Goal: Transaction & Acquisition: Purchase product/service

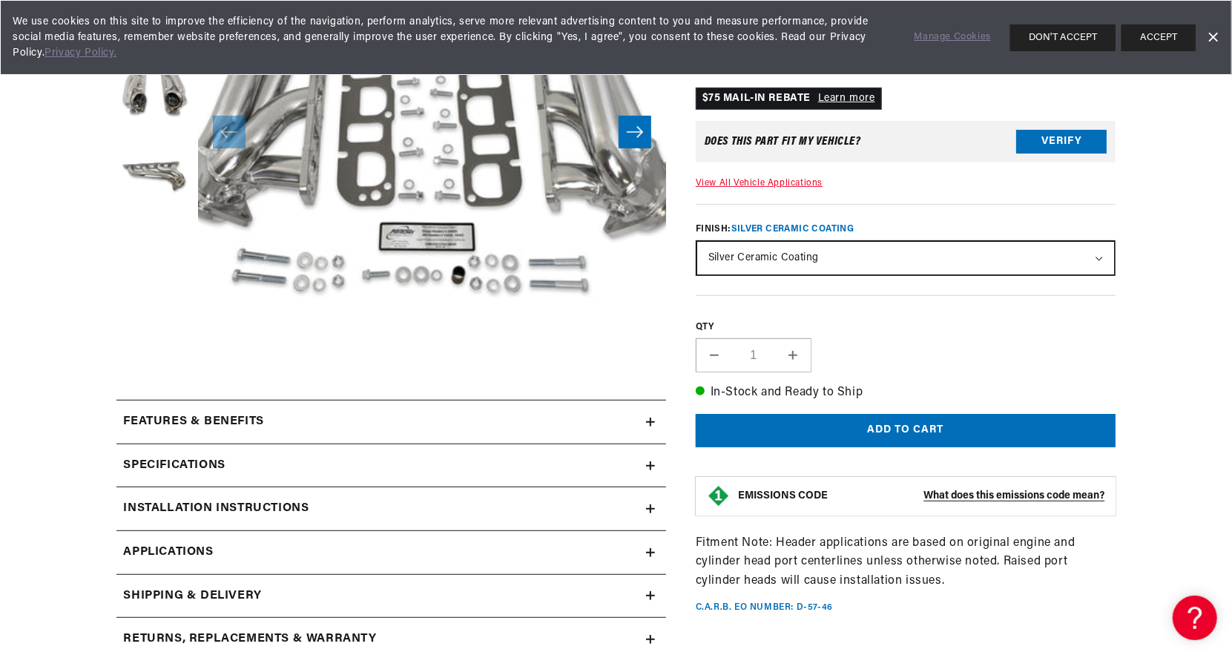
scroll to position [334, 0]
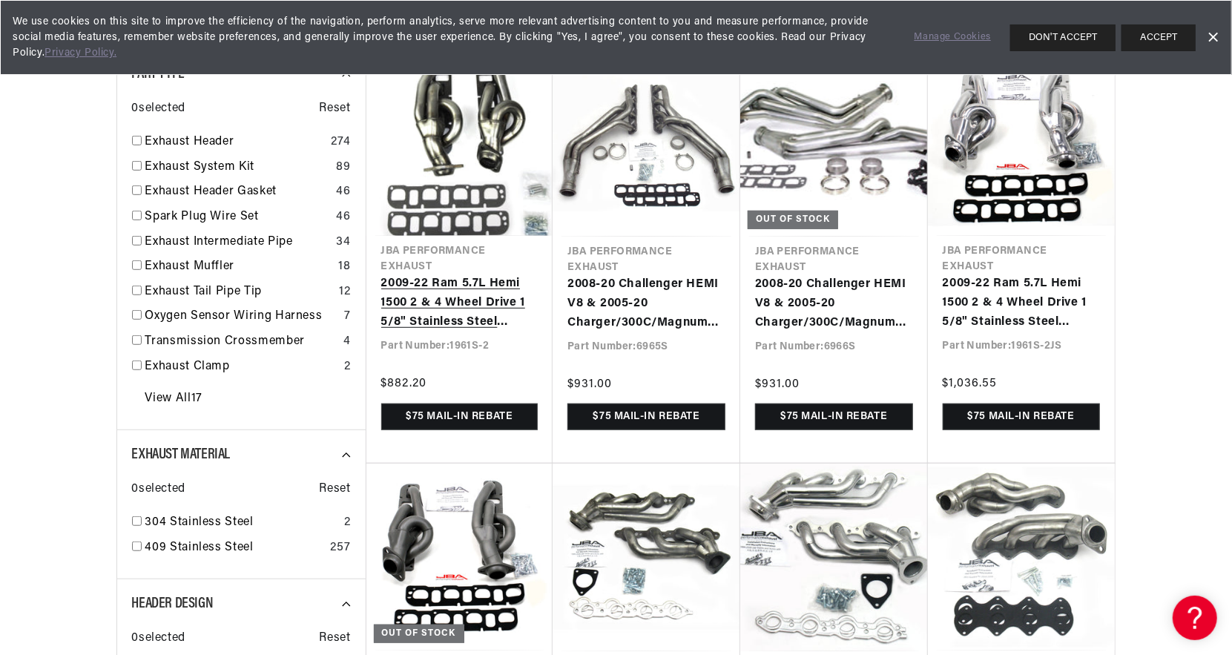
scroll to position [544, 0]
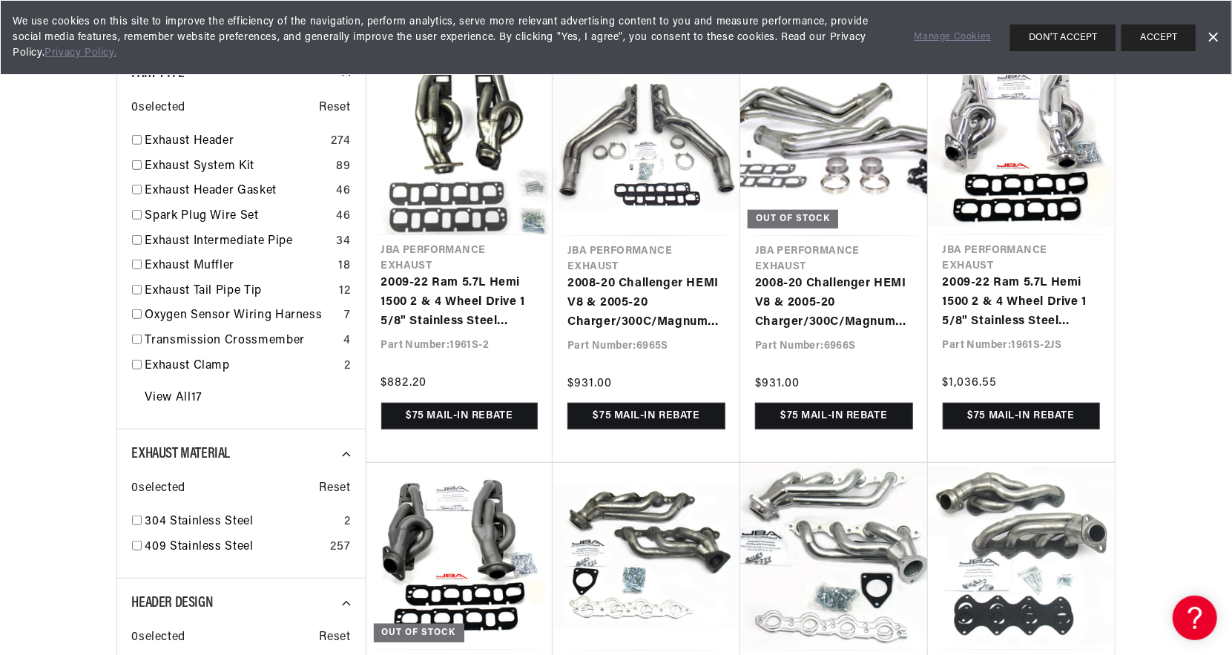
click at [1211, 36] on link "Dismiss Banner" at bounding box center [1213, 38] width 22 height 22
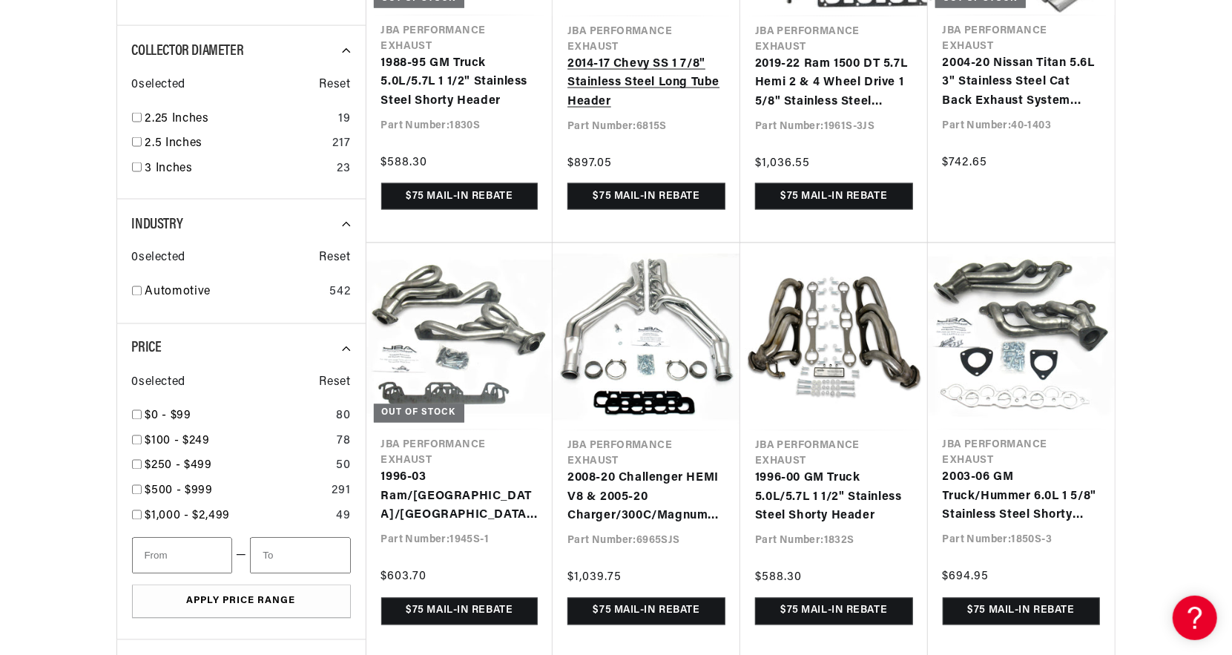
scroll to position [1592, 0]
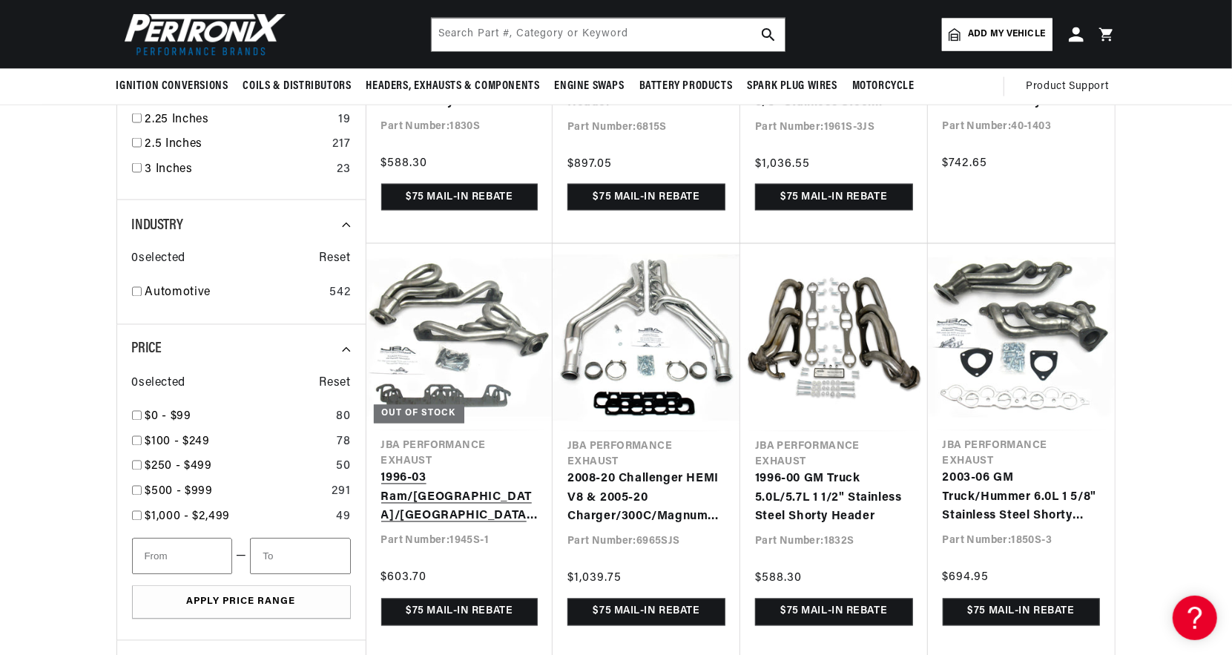
click at [450, 470] on link "1996-03 Ram/Dakota/Durango 1 1/2" Stainless Steel Shorty Header" at bounding box center [459, 498] width 157 height 57
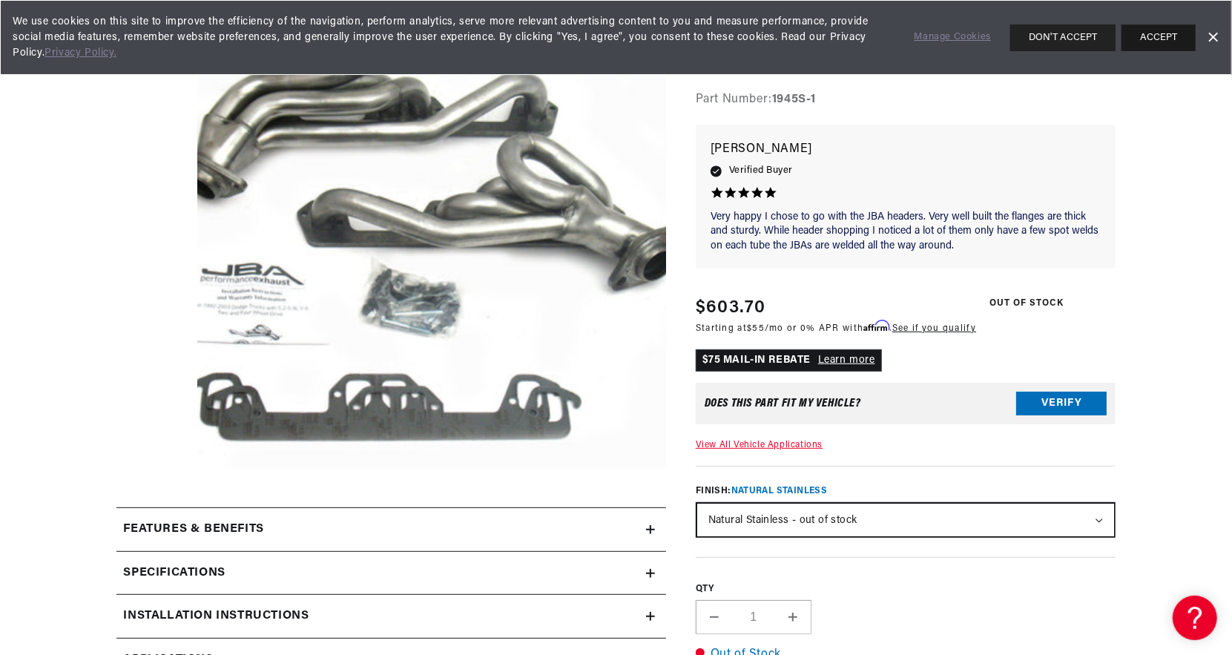
click at [1183, 37] on button "ACCEPT" at bounding box center [1159, 37] width 74 height 27
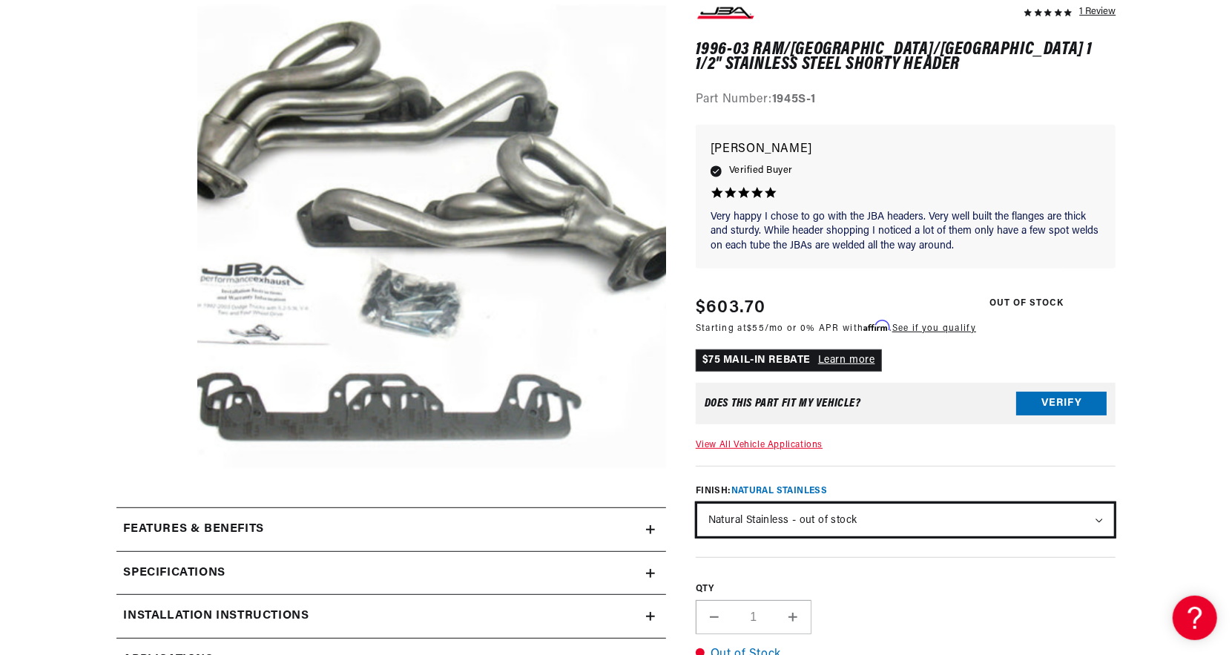
click at [805, 515] on select "Natural Stainless - out of stock Silver Ceramic Coating Titanium Ceramic Coatin…" at bounding box center [906, 520] width 418 height 33
select select "/products/jba-performance-exhaust-1945s-1js-1-1-2-header-shorty-stainless-steel…"
click at [697, 504] on select "Natural Stainless - out of stock Silver Ceramic Coating Titanium Ceramic Coatin…" at bounding box center [906, 520] width 418 height 33
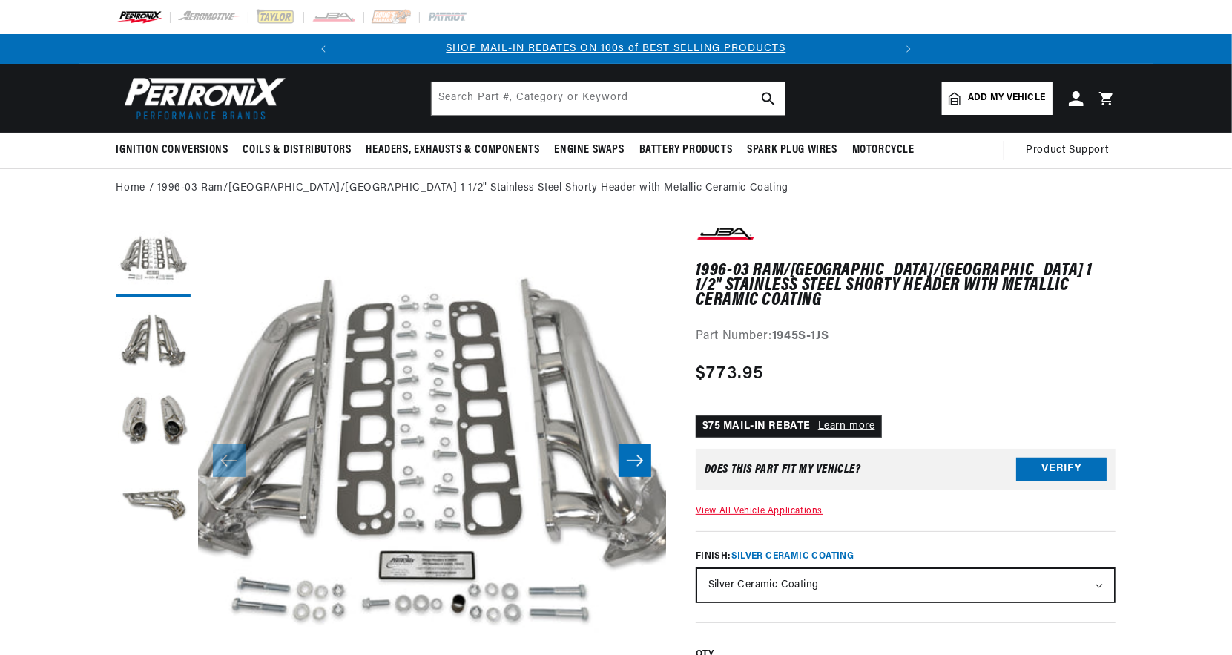
scroll to position [41, 0]
